Goal: Information Seeking & Learning: Learn about a topic

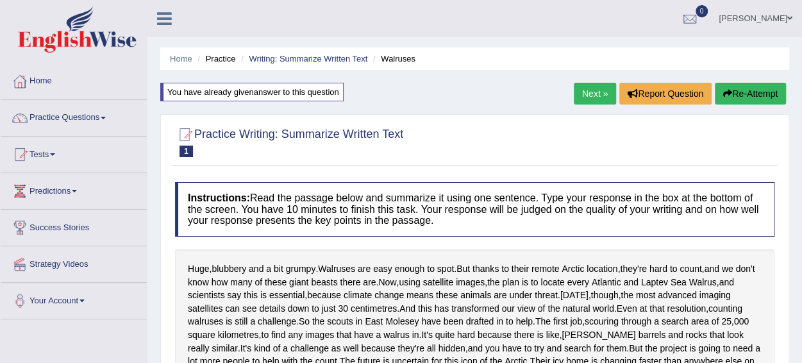
click at [106, 117] on span at bounding box center [103, 118] width 5 height 3
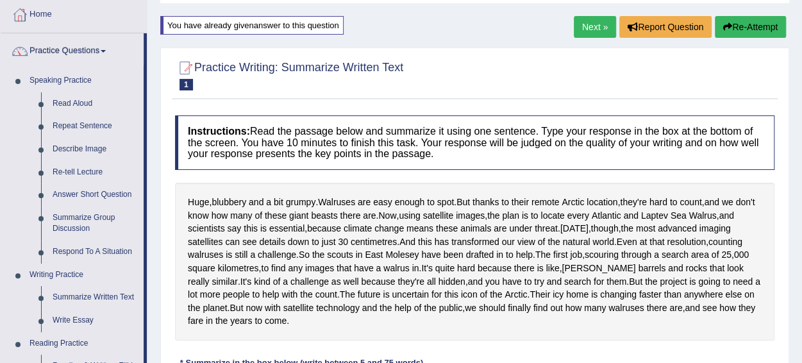
scroll to position [67, 0]
click at [87, 150] on link "Describe Image" at bounding box center [95, 148] width 97 height 23
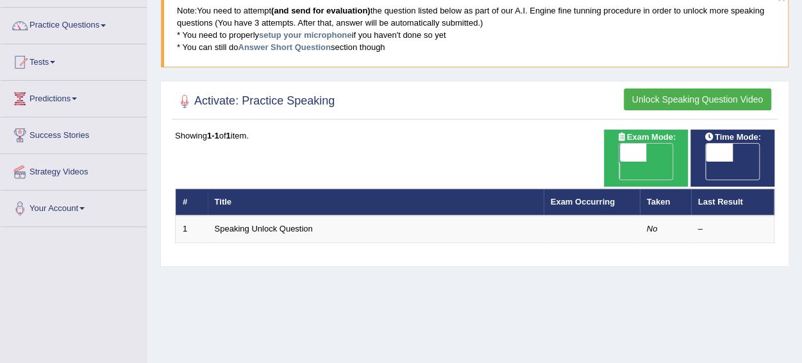
scroll to position [95, 0]
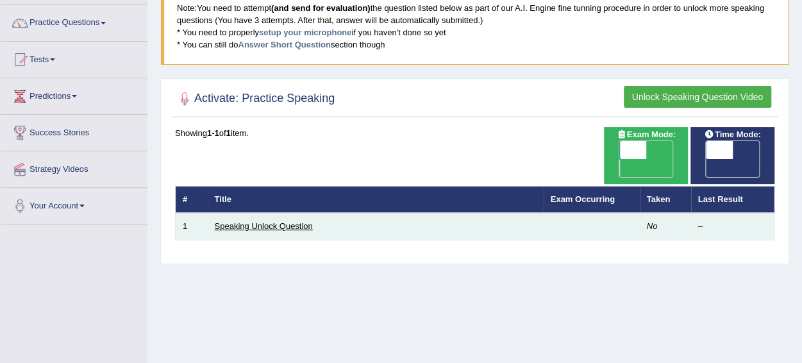
click at [290, 221] on link "Speaking Unlock Question" at bounding box center [264, 226] width 98 height 10
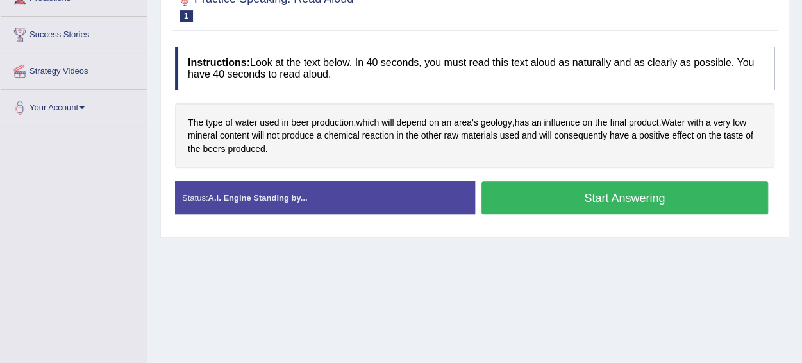
scroll to position [192, 0]
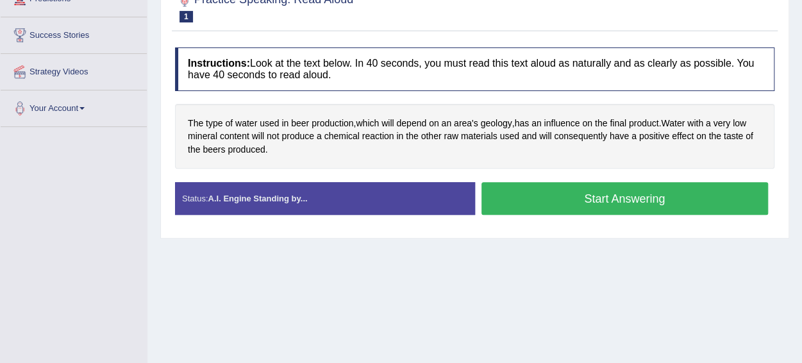
click at [615, 196] on button "Start Answering" at bounding box center [624, 198] width 287 height 33
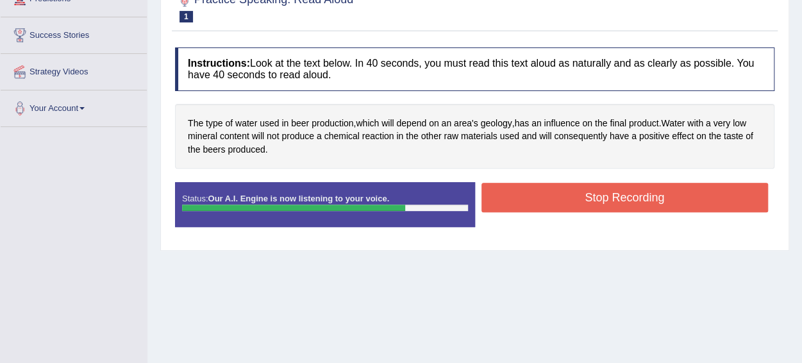
click at [622, 183] on button "Stop Recording" at bounding box center [624, 197] width 287 height 29
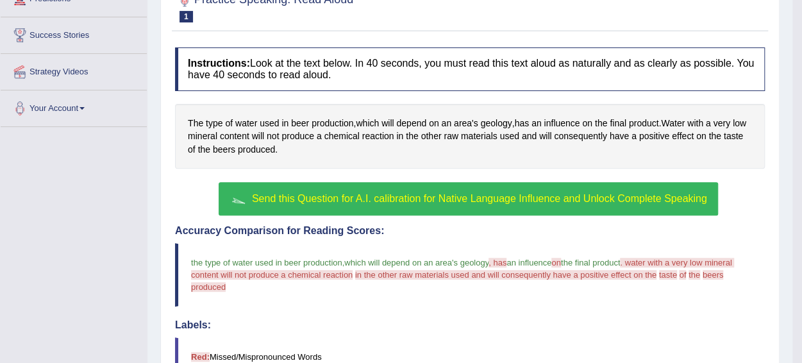
click at [489, 197] on span "Send this Question for A.I. calibration for Native Language Influence and Unloc…" at bounding box center [479, 198] width 455 height 11
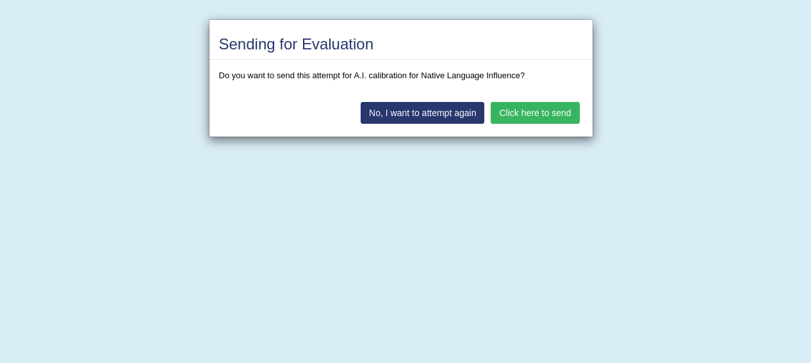
click at [543, 112] on button "Click here to send" at bounding box center [535, 113] width 88 height 22
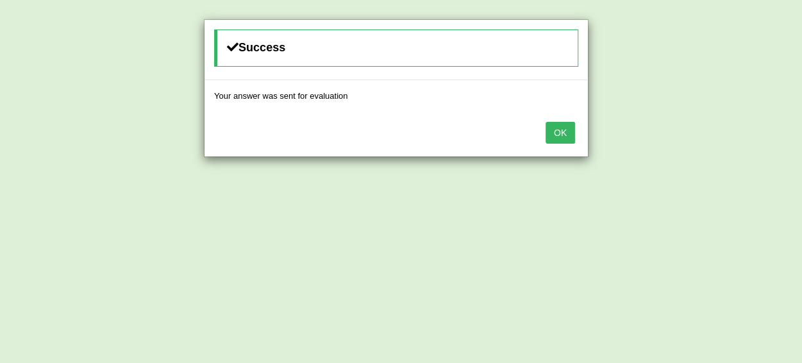
click at [559, 133] on button "OK" at bounding box center [559, 133] width 29 height 22
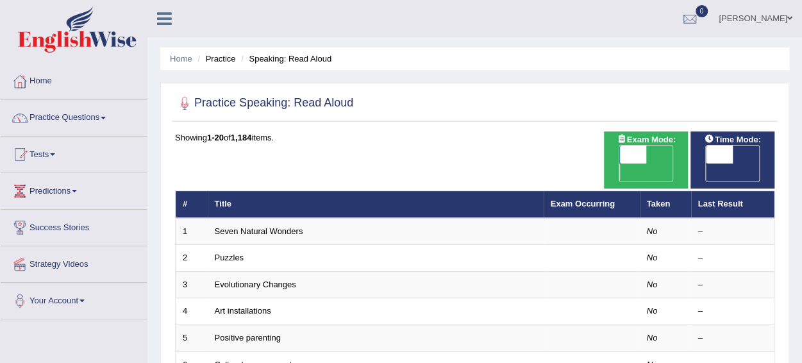
click at [106, 117] on span at bounding box center [103, 118] width 5 height 3
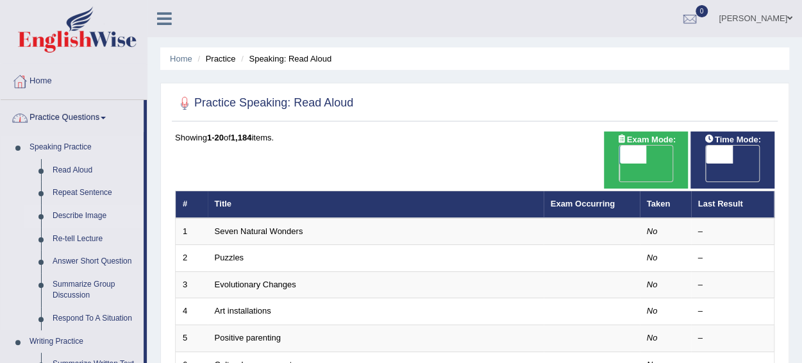
click at [96, 219] on link "Describe Image" at bounding box center [95, 215] width 97 height 23
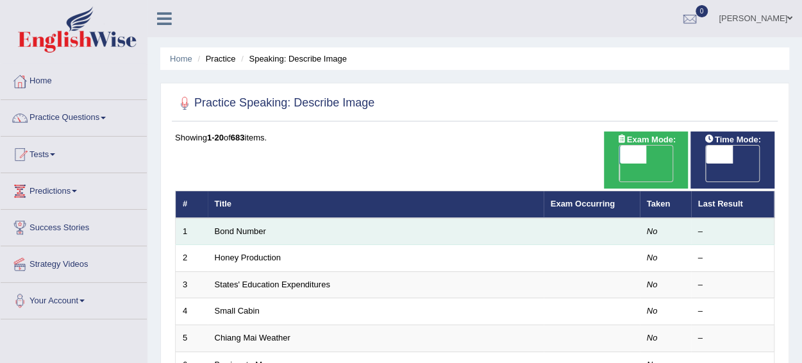
click at [383, 218] on td "Bond Number" at bounding box center [376, 231] width 336 height 27
click at [240, 226] on link "Bond Number" at bounding box center [240, 231] width 51 height 10
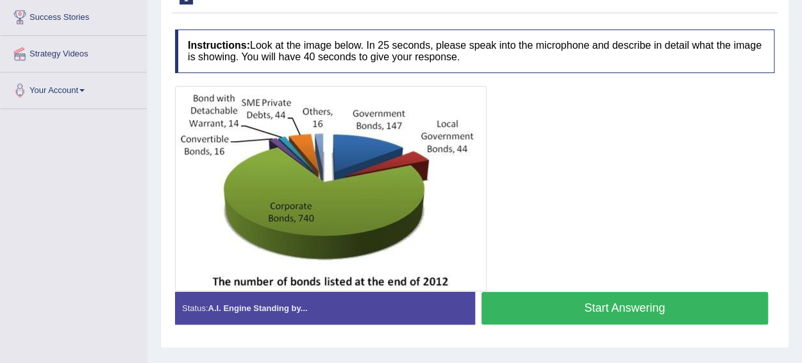
scroll to position [210, 0]
click at [632, 310] on button "Start Answering" at bounding box center [624, 308] width 287 height 33
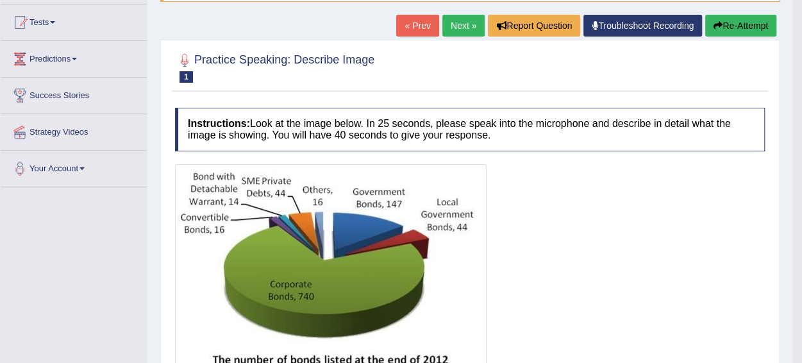
scroll to position [87, 0]
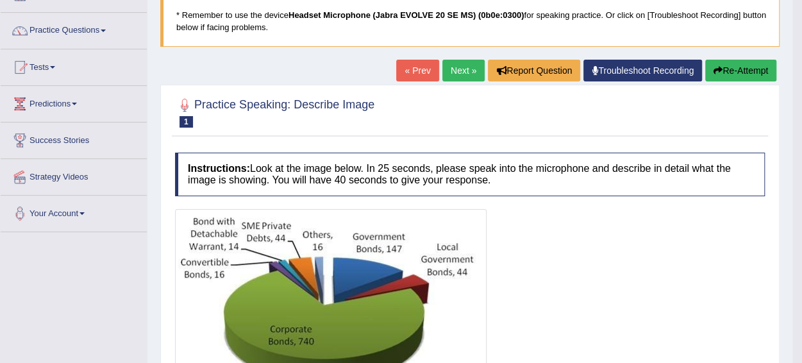
click at [463, 65] on link "Next »" at bounding box center [463, 71] width 42 height 22
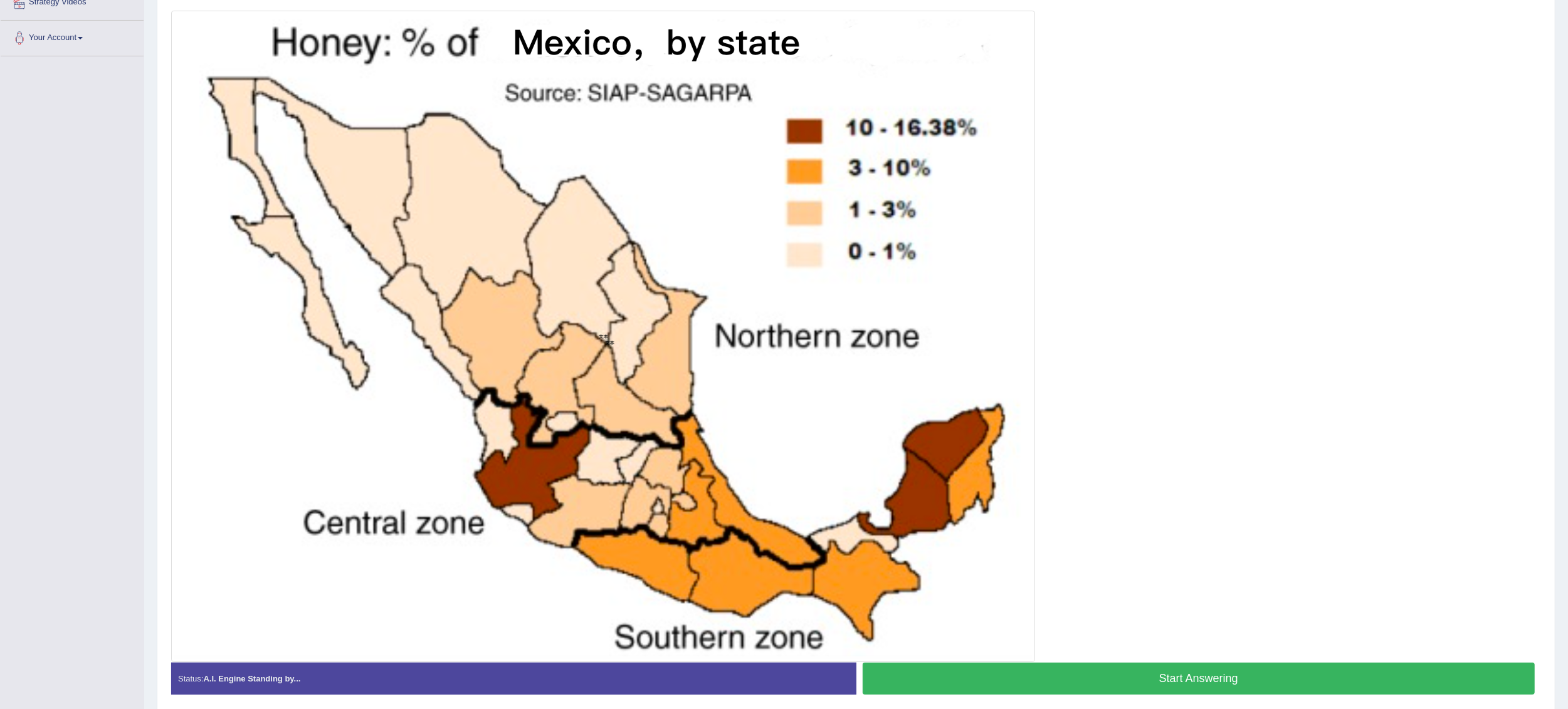
scroll to position [257, 0]
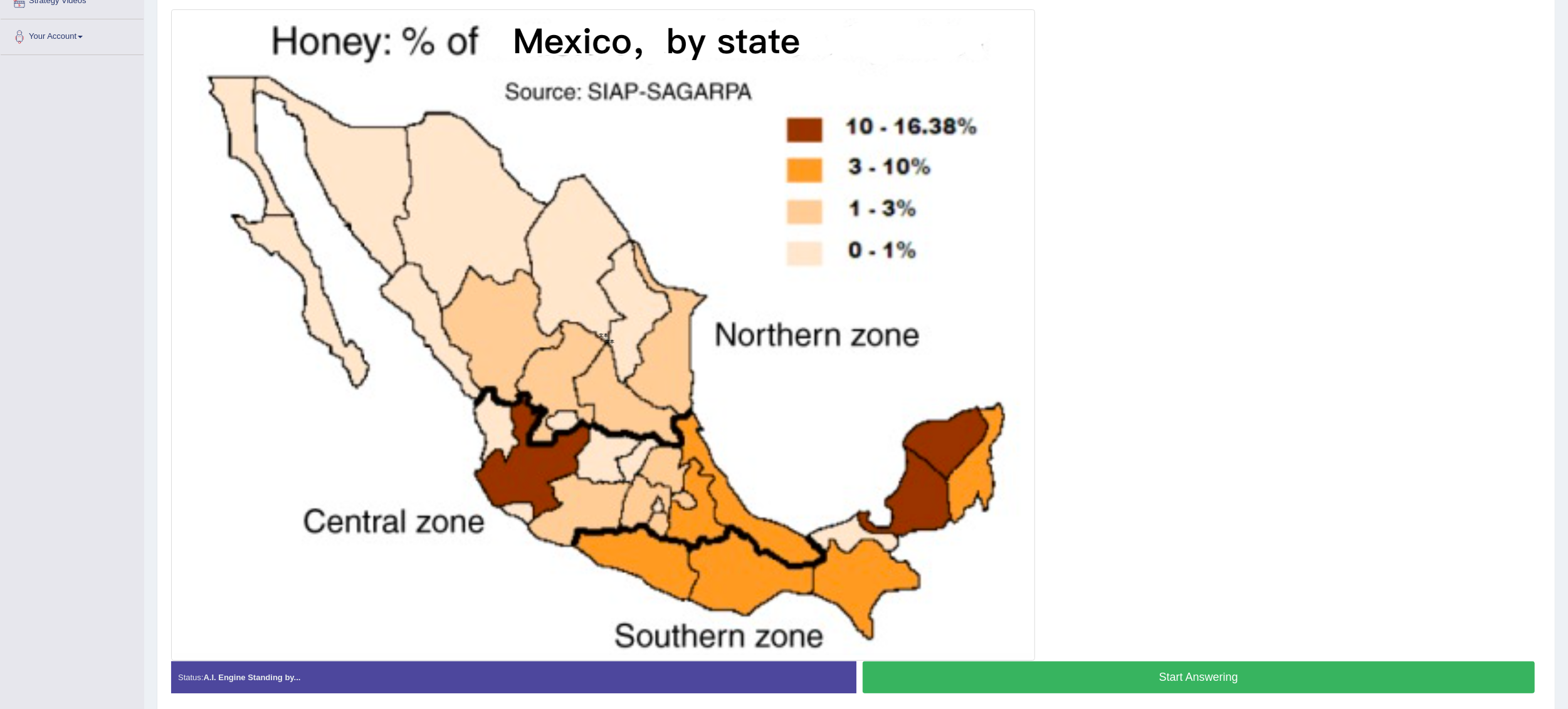
click at [784, 354] on button "Start Answering" at bounding box center [1199, 678] width 673 height 32
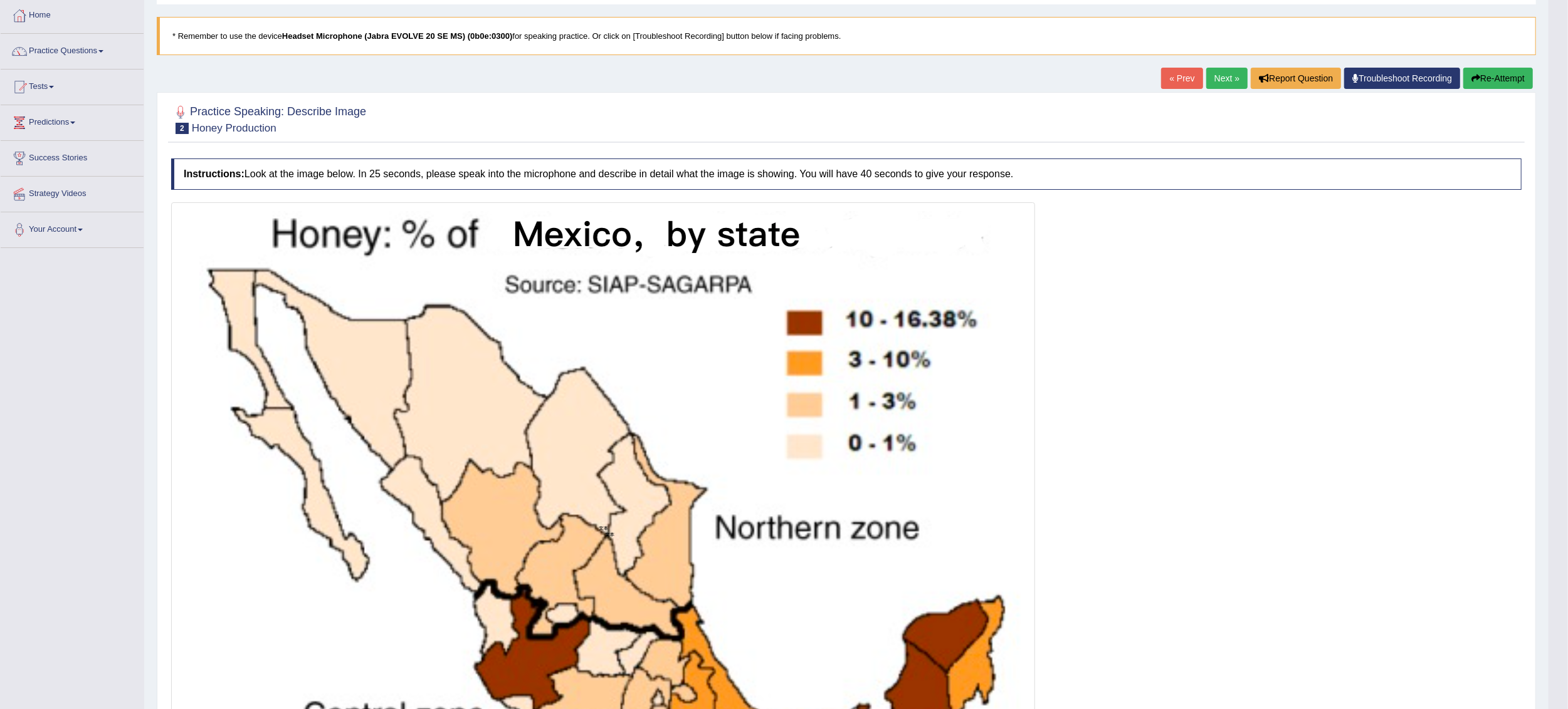
scroll to position [50, 0]
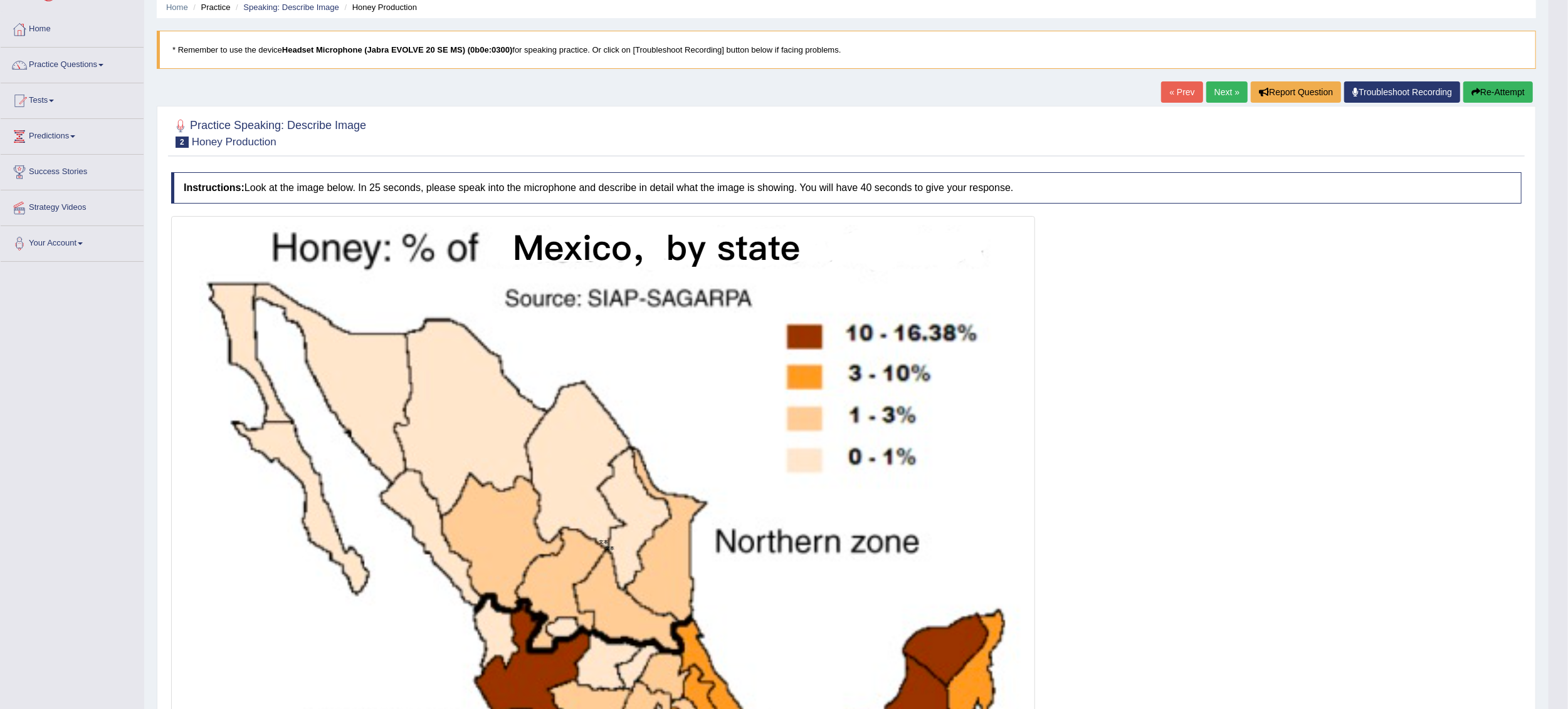
click at [784, 93] on link "Next »" at bounding box center [1227, 92] width 41 height 22
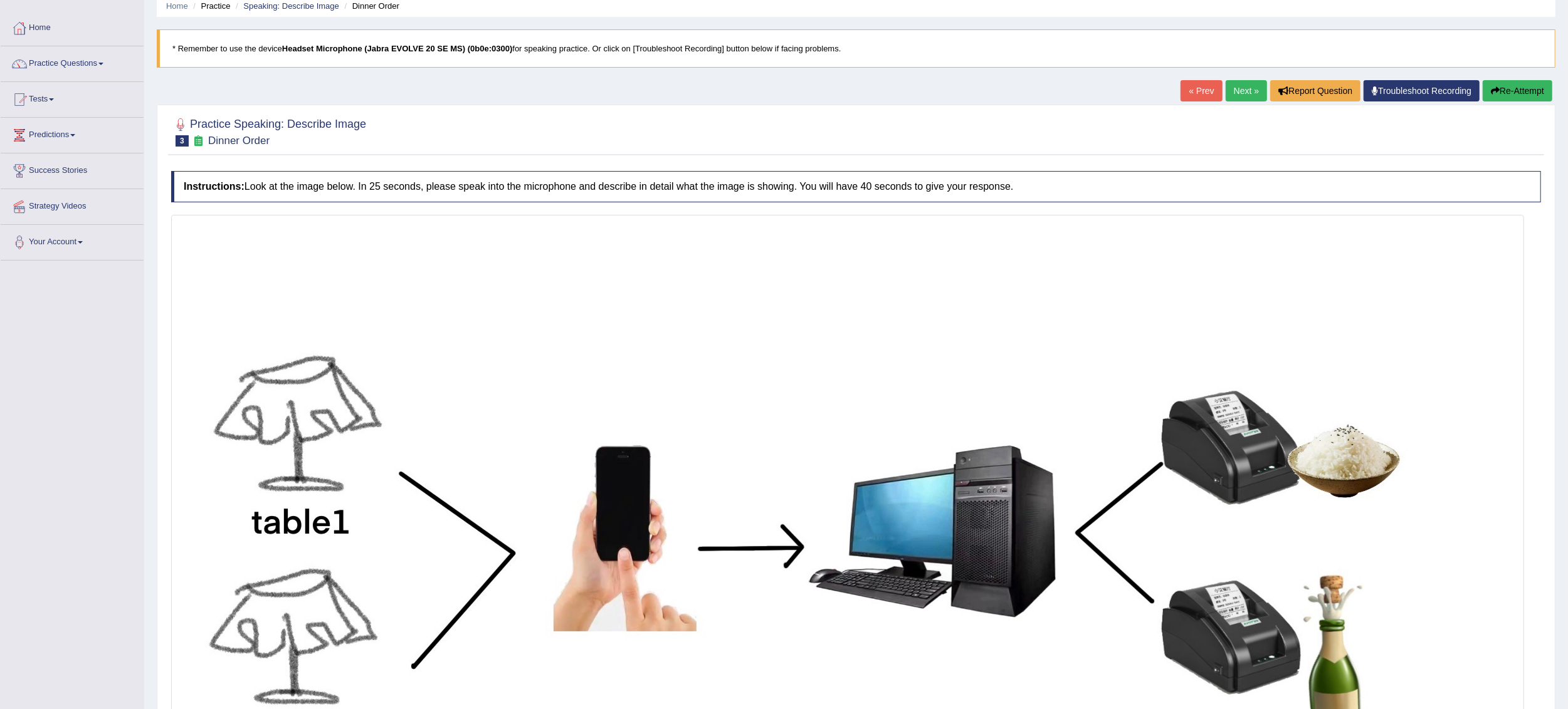
scroll to position [41, 0]
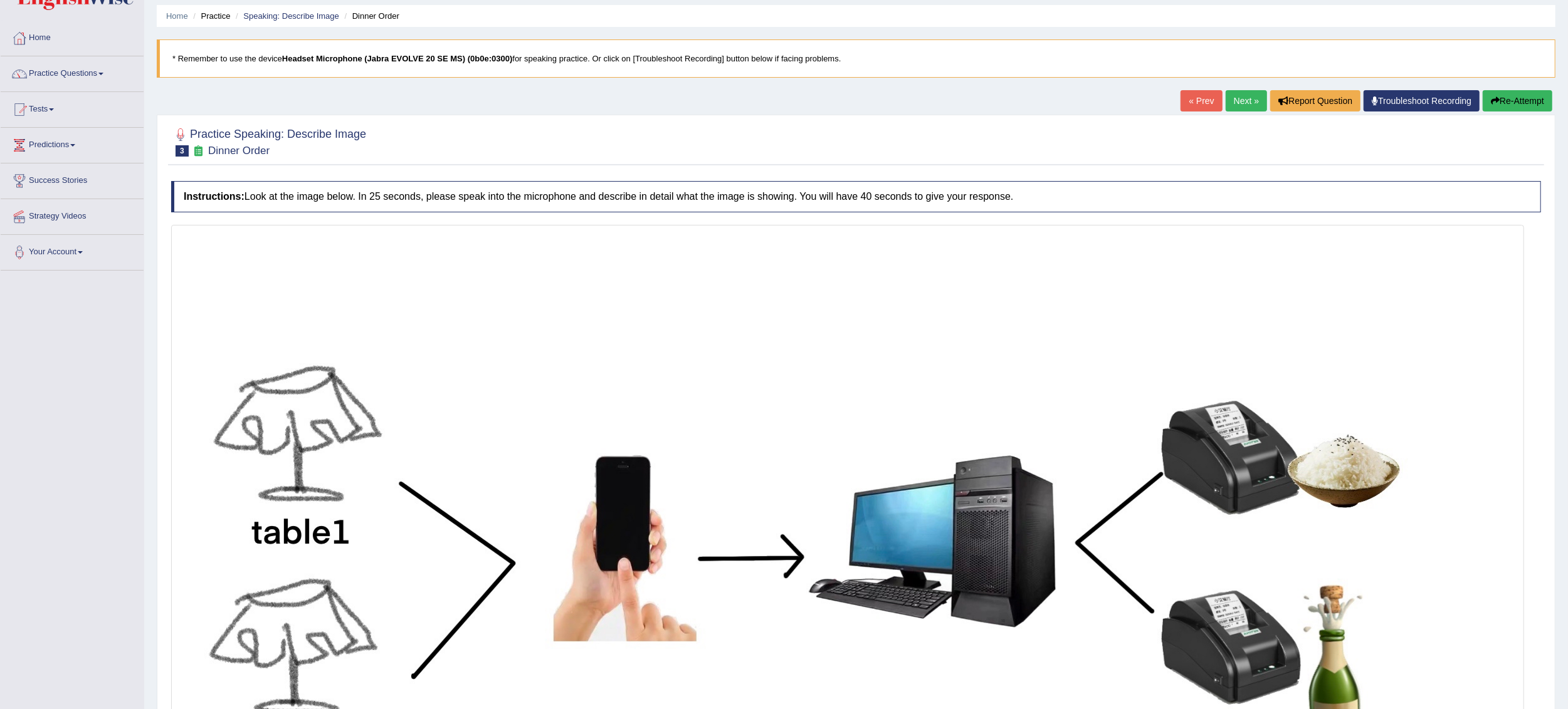
click at [1241, 101] on link "Next »" at bounding box center [1246, 101] width 41 height 22
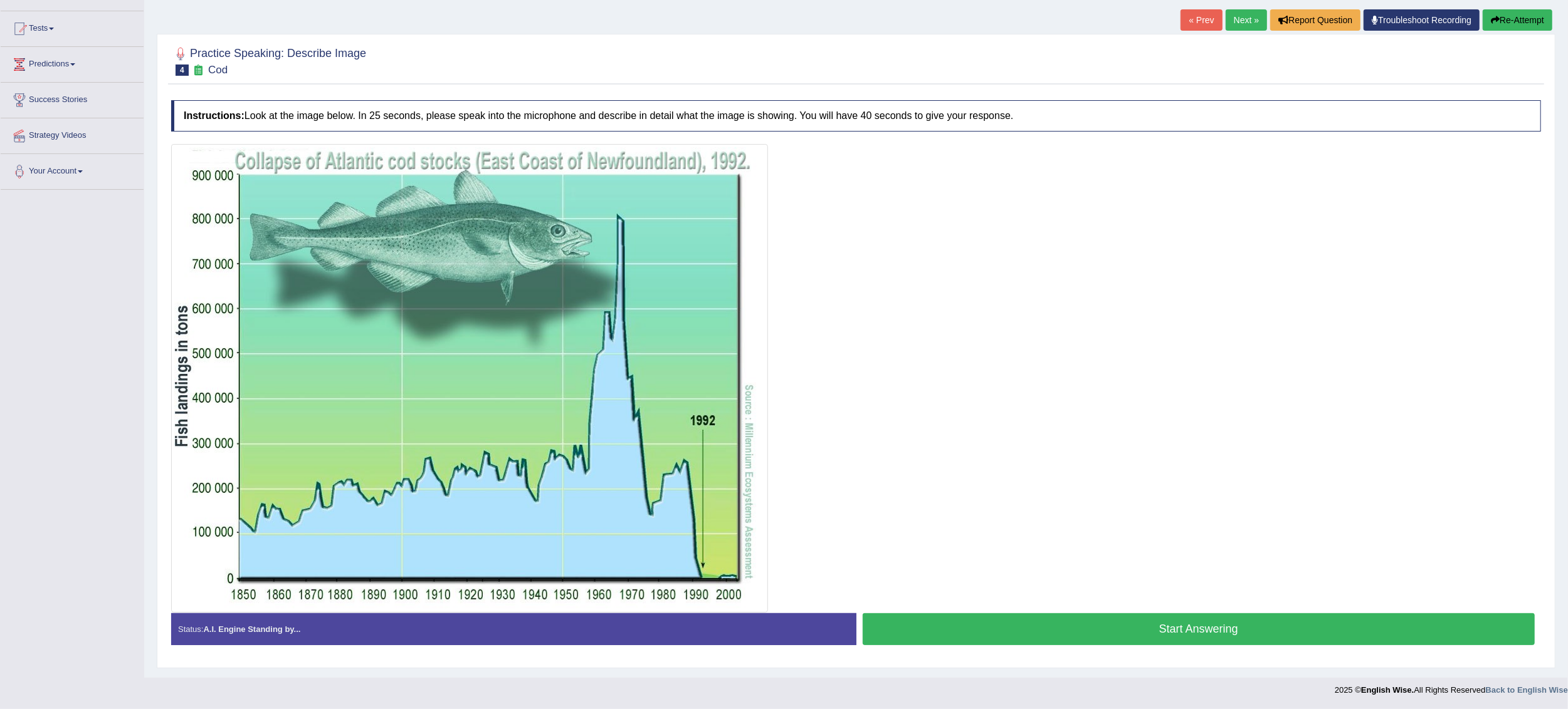
scroll to position [124, 0]
click at [1209, 628] on button "Start Answering" at bounding box center [1199, 629] width 673 height 32
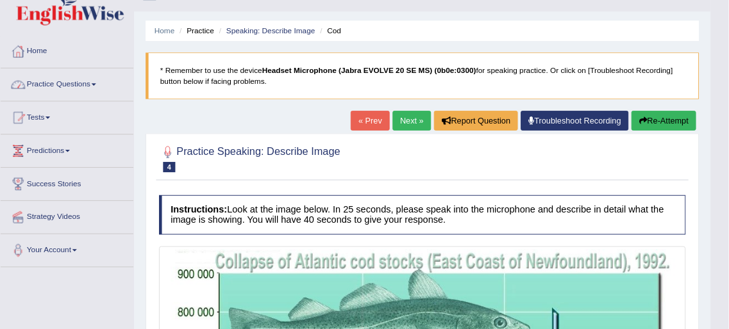
scroll to position [25, 0]
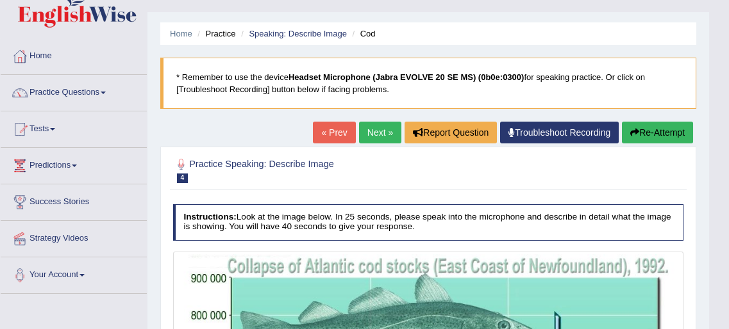
click at [106, 92] on span at bounding box center [103, 93] width 5 height 3
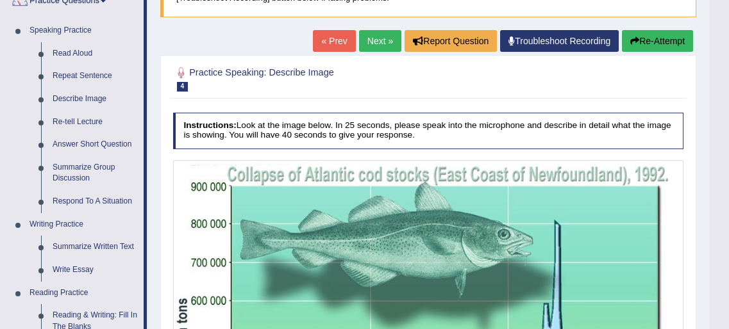
scroll to position [120, 0]
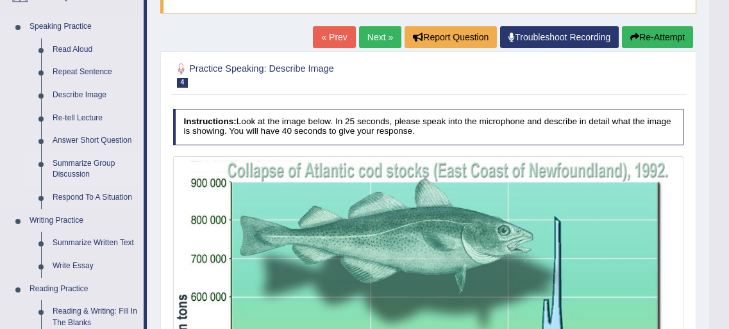
click at [83, 172] on link "Summarize Group Discussion" at bounding box center [95, 170] width 97 height 34
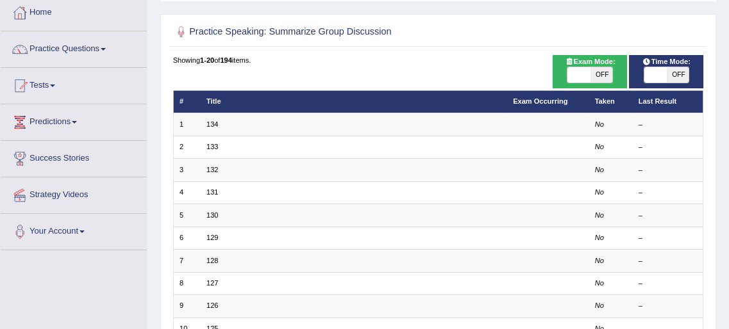
scroll to position [80, 0]
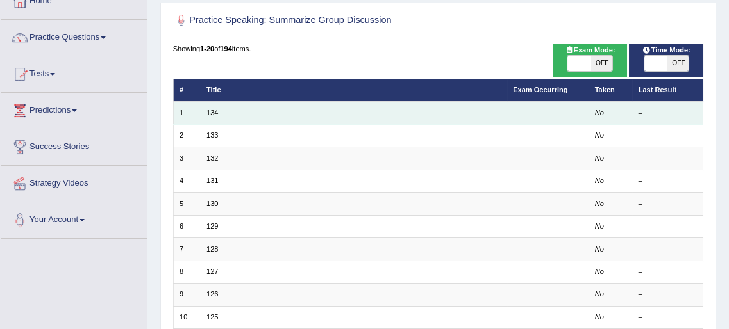
click at [485, 116] on td "134" at bounding box center [354, 113] width 306 height 22
click at [211, 115] on link "134" at bounding box center [212, 113] width 12 height 8
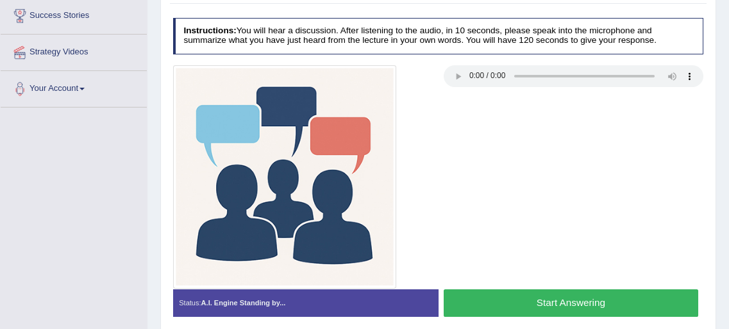
scroll to position [211, 0]
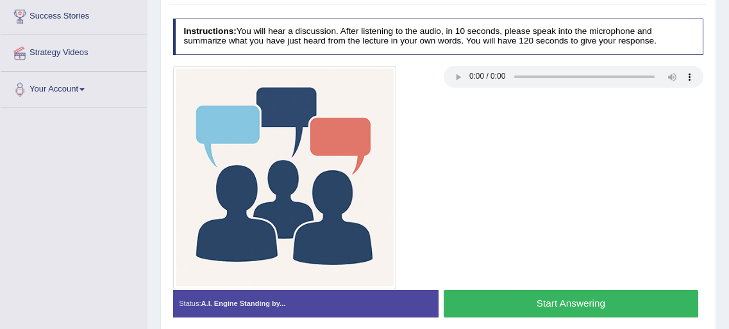
click at [567, 301] on button "Start Answering" at bounding box center [570, 304] width 254 height 28
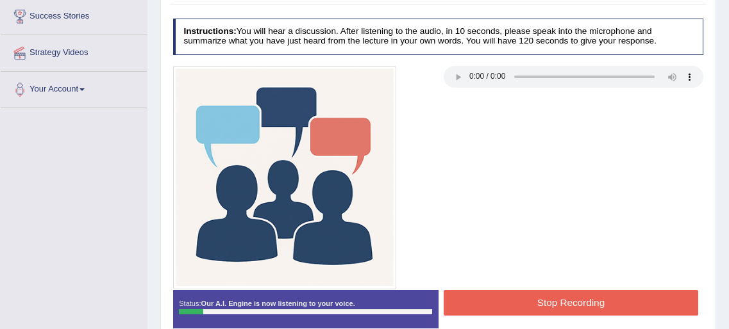
click at [568, 301] on button "Stop Recording" at bounding box center [570, 302] width 254 height 25
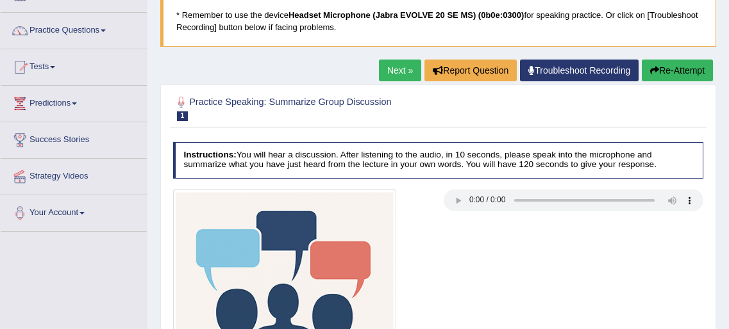
scroll to position [79, 0]
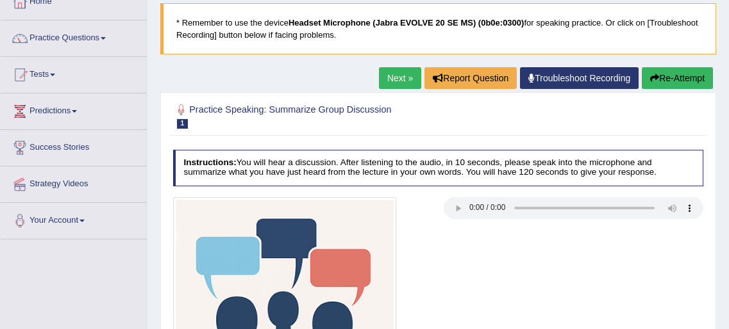
click at [106, 37] on span at bounding box center [103, 38] width 5 height 3
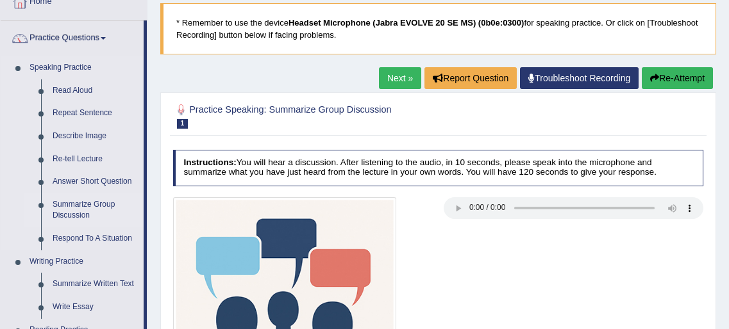
click at [88, 211] on link "Summarize Group Discussion" at bounding box center [95, 211] width 97 height 34
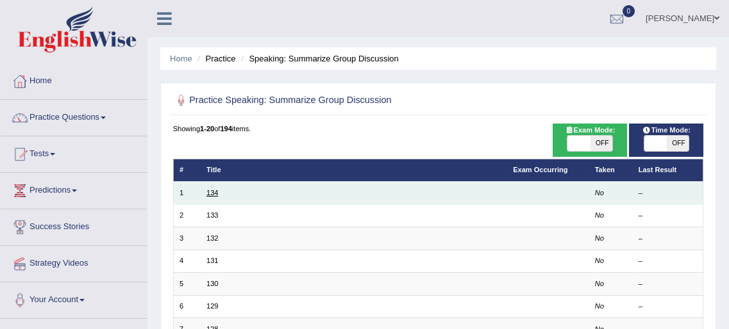
click at [209, 192] on link "134" at bounding box center [212, 193] width 12 height 8
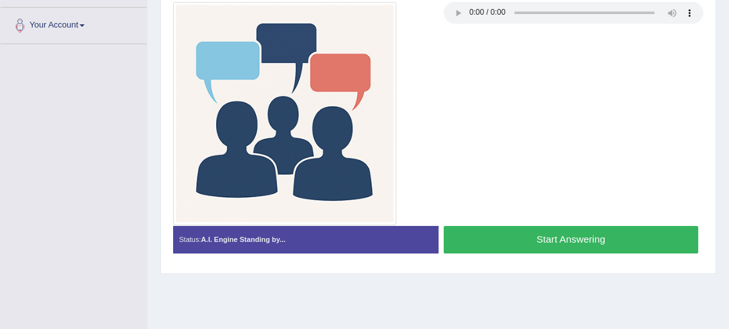
scroll to position [290, 0]
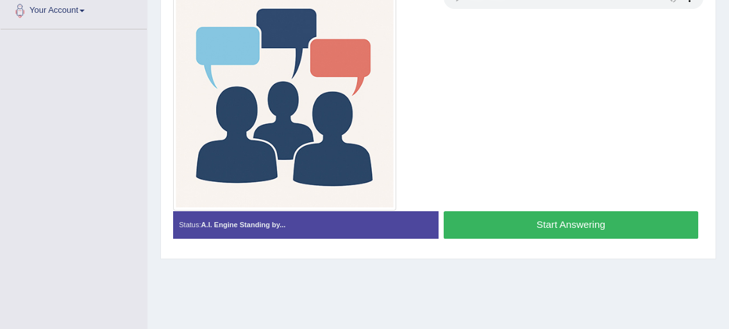
click at [543, 224] on button "Start Answering" at bounding box center [570, 225] width 254 height 28
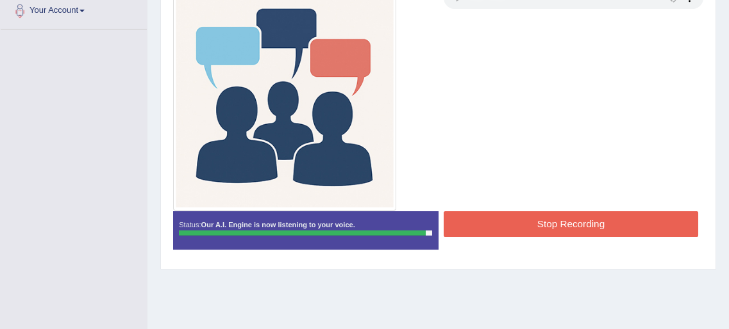
click at [565, 219] on button "Stop Recording" at bounding box center [570, 223] width 254 height 25
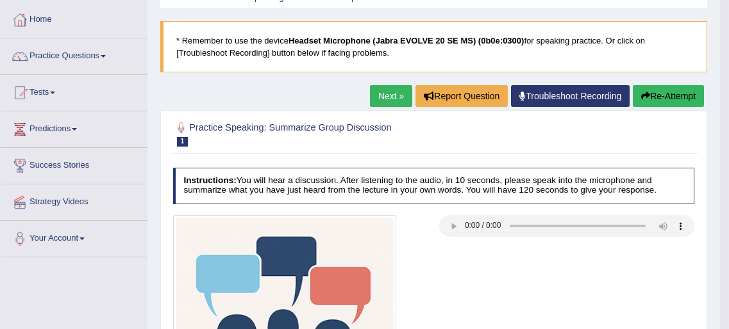
scroll to position [55, 0]
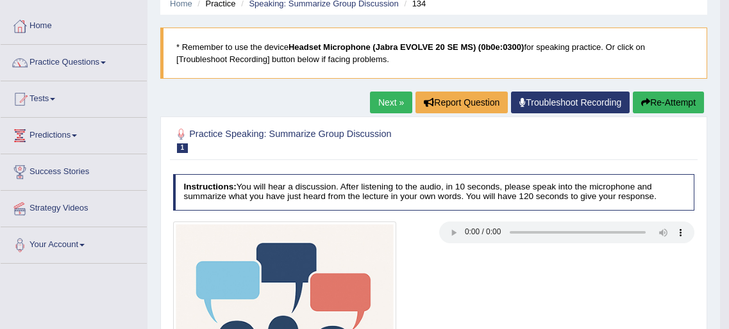
click at [106, 62] on span at bounding box center [103, 63] width 5 height 3
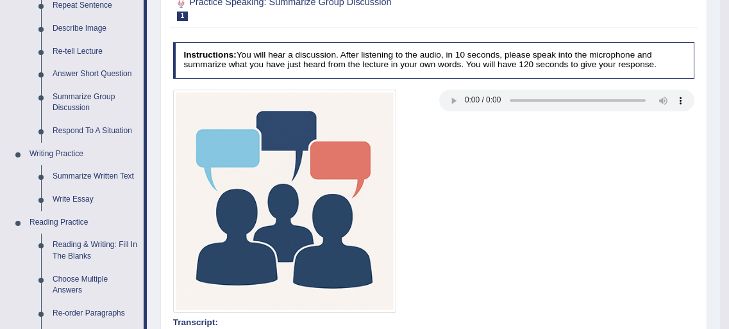
scroll to position [197, 0]
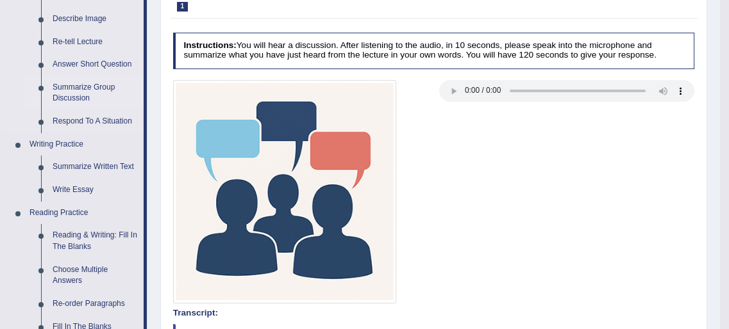
click at [81, 95] on link "Summarize Group Discussion" at bounding box center [95, 93] width 97 height 34
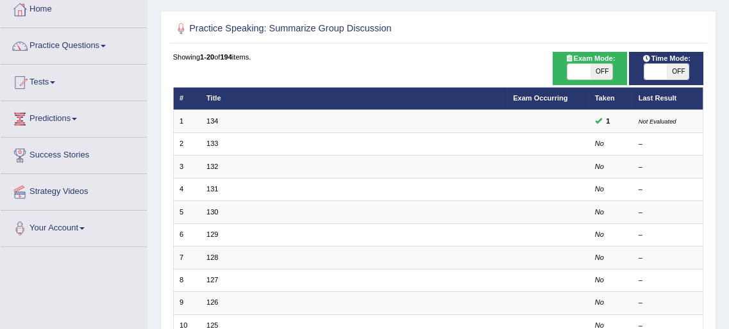
scroll to position [68, 0]
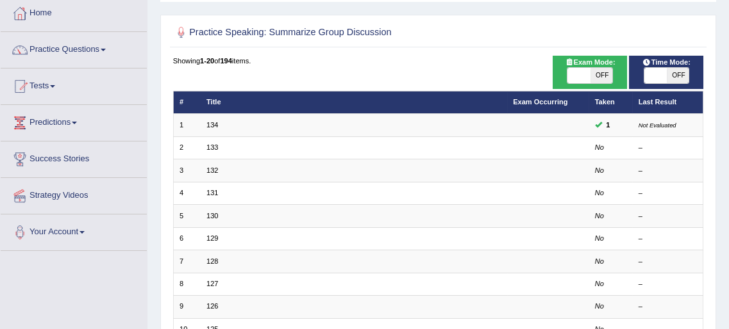
click at [55, 85] on span at bounding box center [52, 86] width 5 height 3
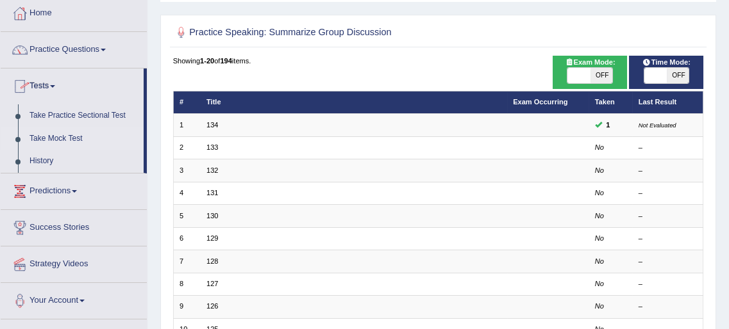
click at [55, 138] on link "Take Mock Test" at bounding box center [84, 139] width 120 height 23
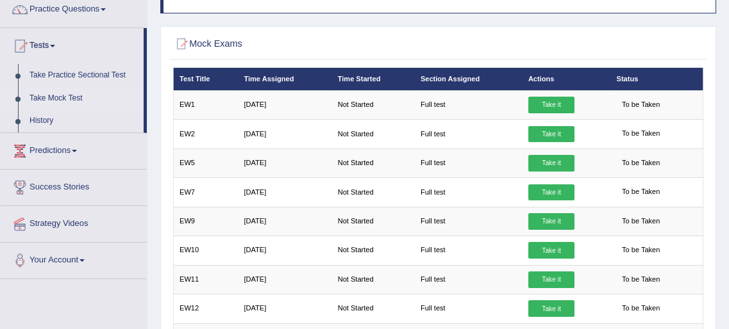
scroll to position [108, 0]
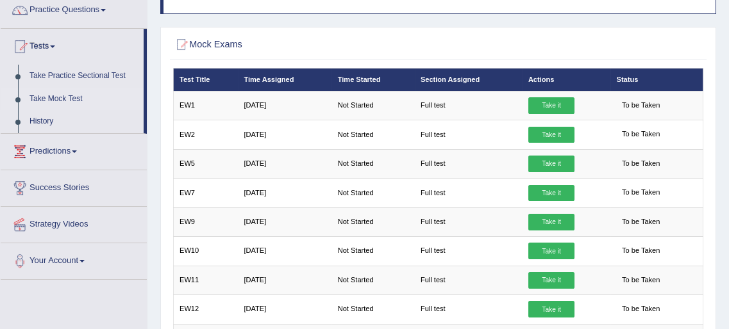
click at [55, 46] on span at bounding box center [52, 47] width 5 height 3
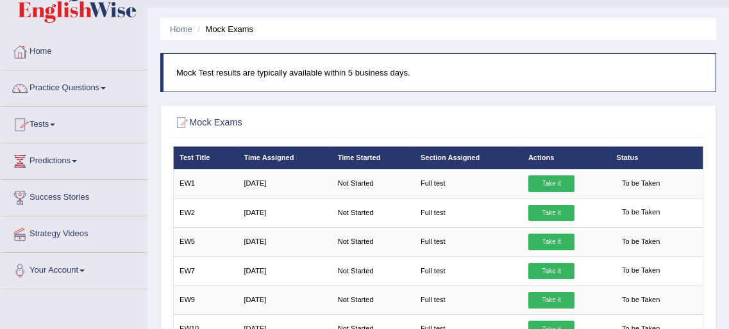
scroll to position [21, 0]
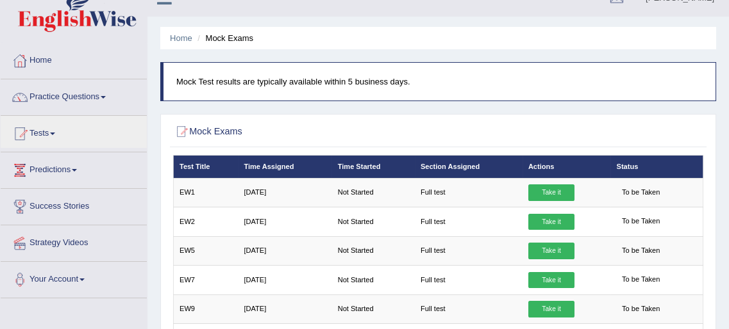
click at [106, 96] on span at bounding box center [103, 97] width 5 height 3
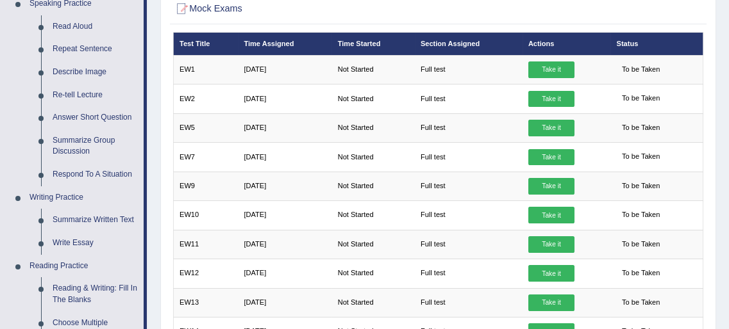
scroll to position [163, 0]
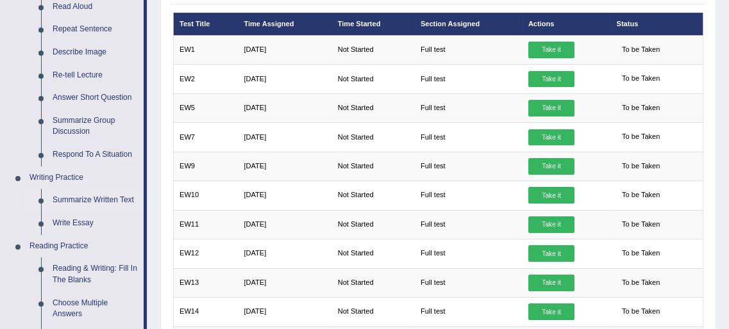
click at [94, 201] on link "Summarize Written Text" at bounding box center [95, 200] width 97 height 23
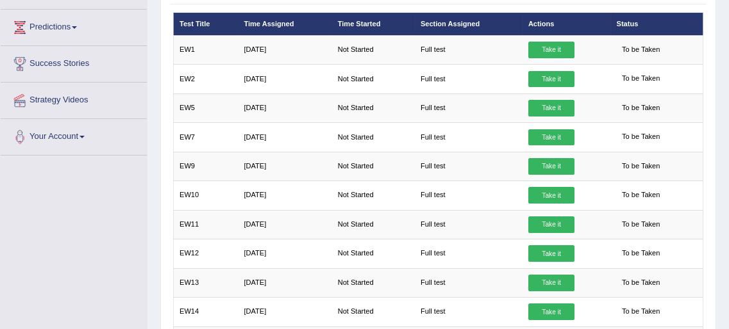
scroll to position [178, 0]
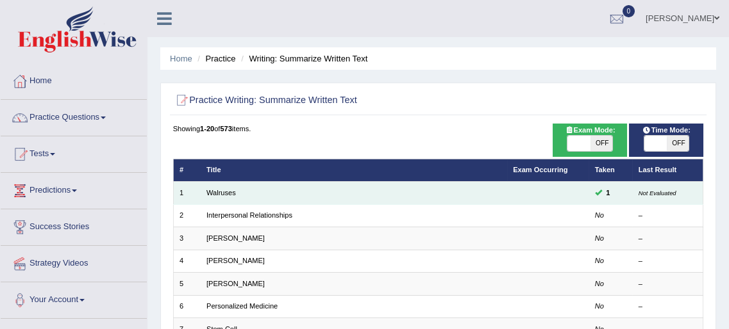
click at [557, 195] on td at bounding box center [548, 193] width 82 height 22
click at [227, 195] on link "Walruses" at bounding box center [220, 193] width 29 height 8
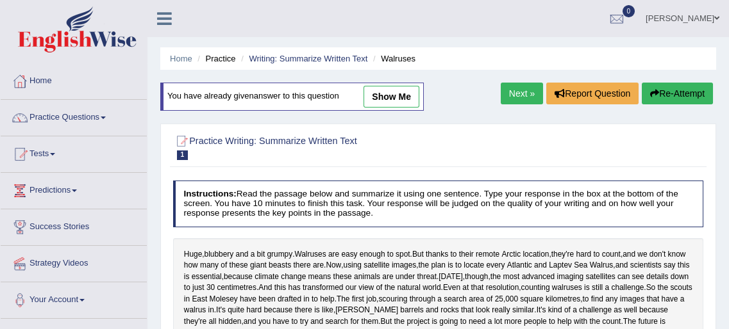
click at [392, 95] on link "show me" at bounding box center [391, 97] width 56 height 22
type textarea "Walruses are easy to spot based on their huge, blubbery and grumpy look; scient…"
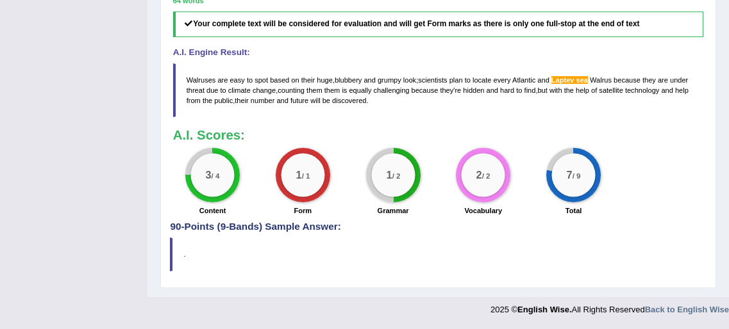
scroll to position [541, 0]
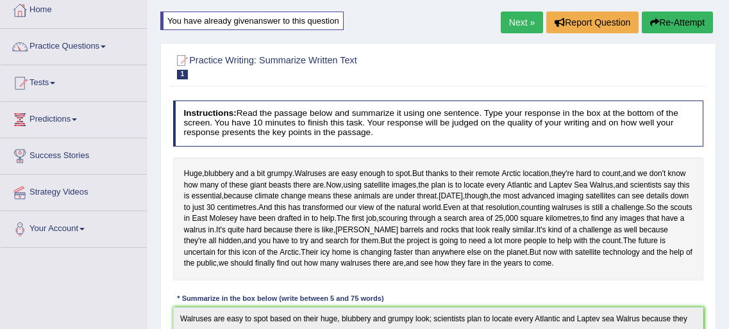
scroll to position [0, 0]
